Goal: Find specific page/section

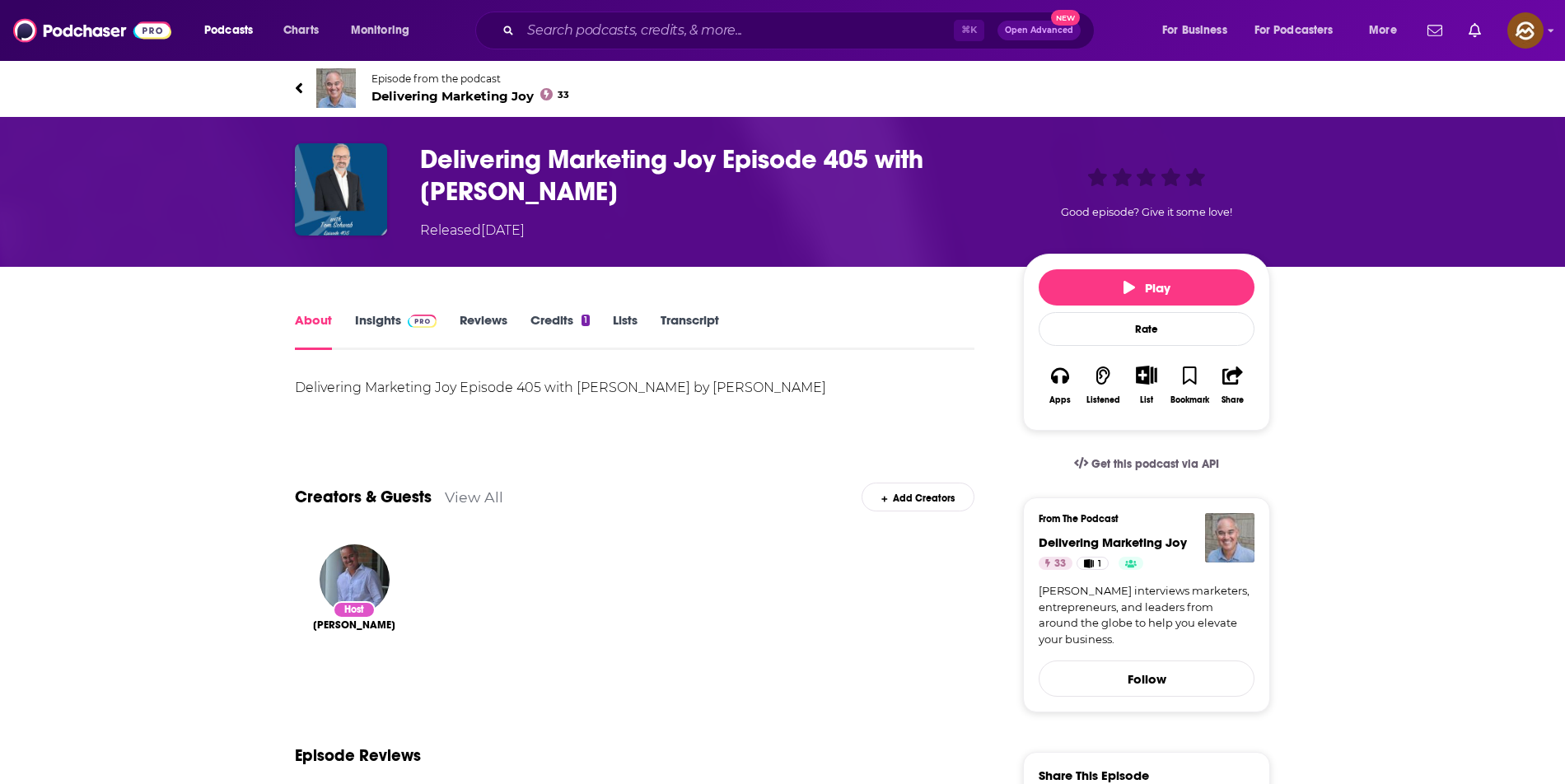
click at [415, 93] on span "Delivering Marketing Joy 33" at bounding box center [469, 95] width 197 height 16
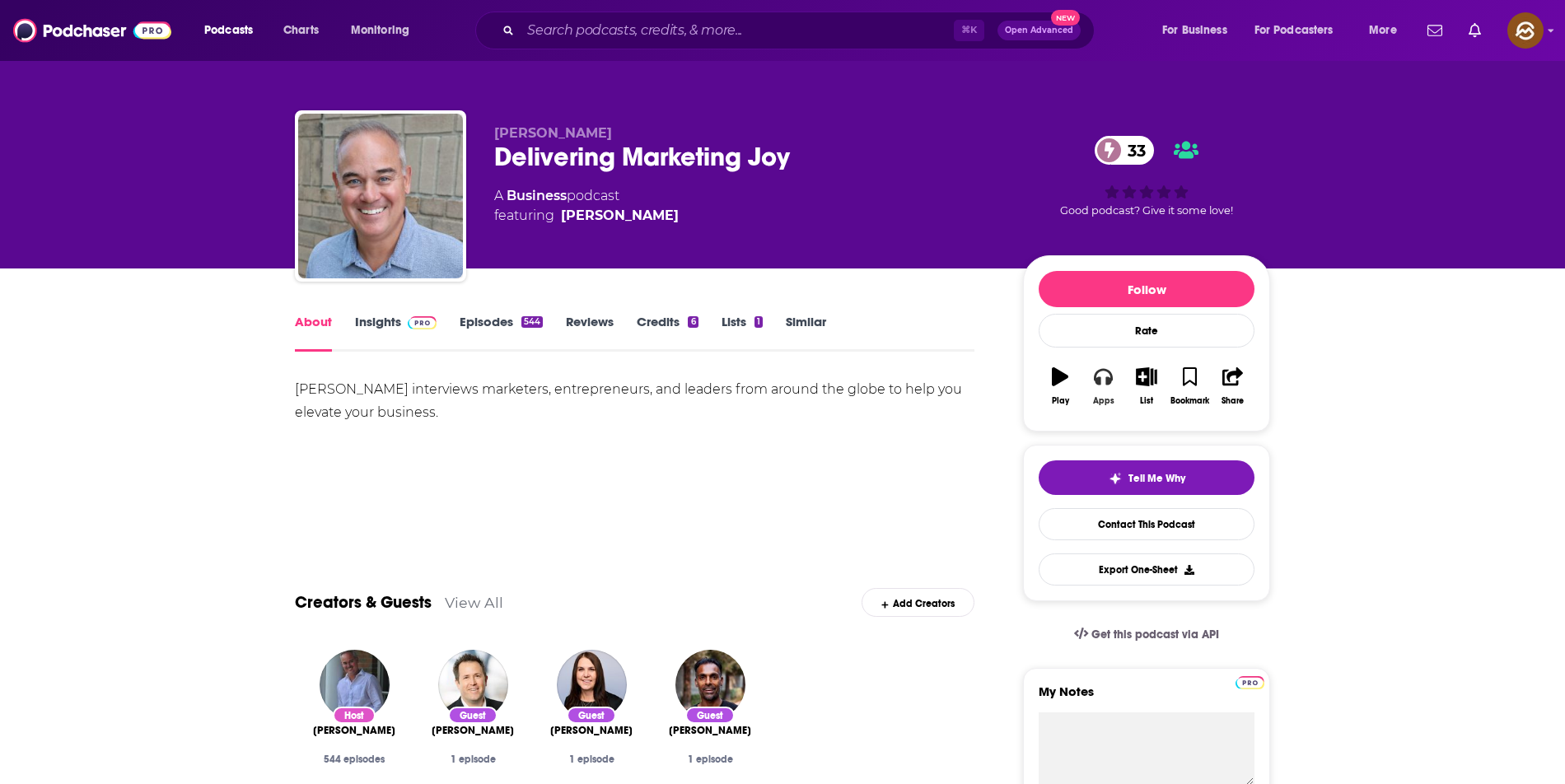
click at [1092, 378] on button "Apps" at bounding box center [1102, 386] width 43 height 60
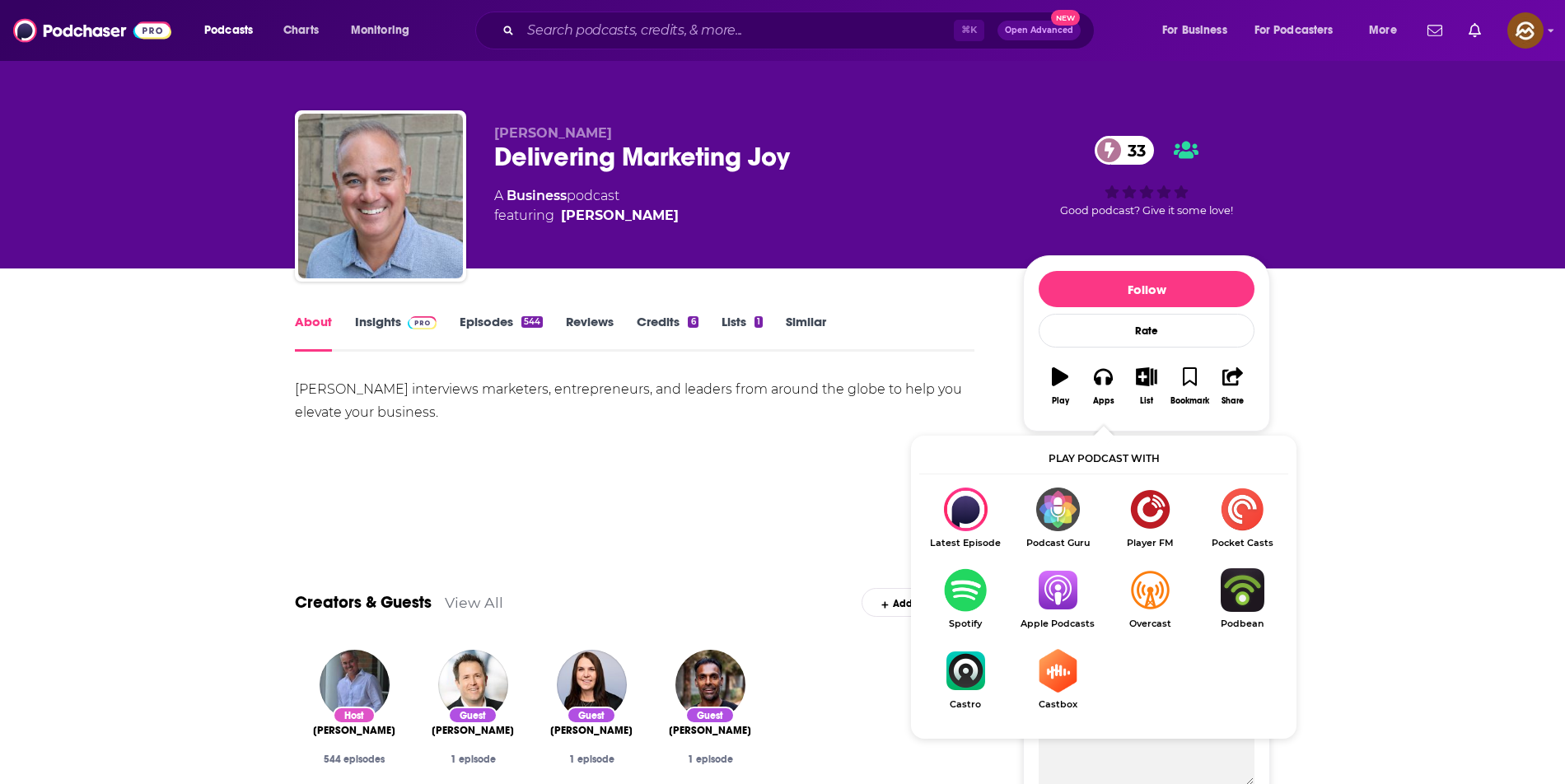
click at [1060, 579] on img "Show Listen On dropdown" at bounding box center [1057, 590] width 92 height 44
